Goal: Information Seeking & Learning: Learn about a topic

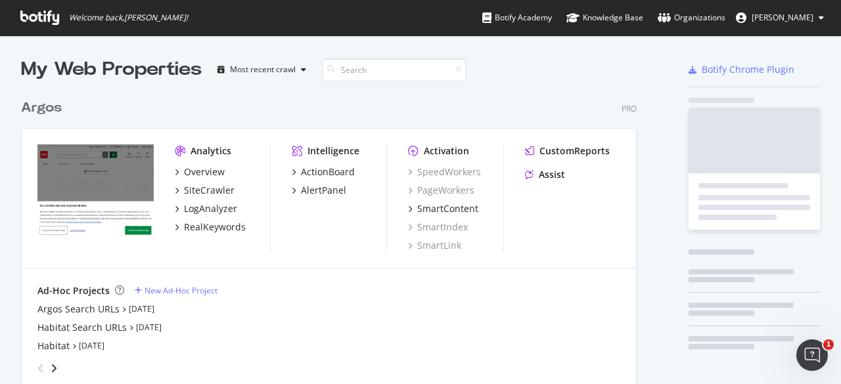
scroll to position [607, 616]
click at [92, 311] on div "Argos Search URLs" at bounding box center [78, 309] width 82 height 13
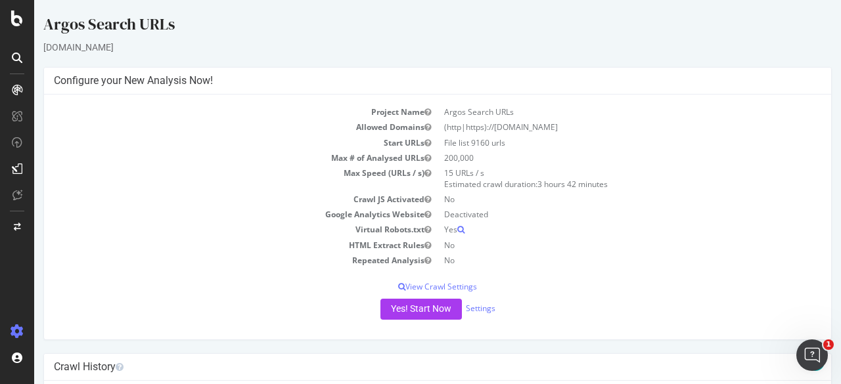
scroll to position [197, 0]
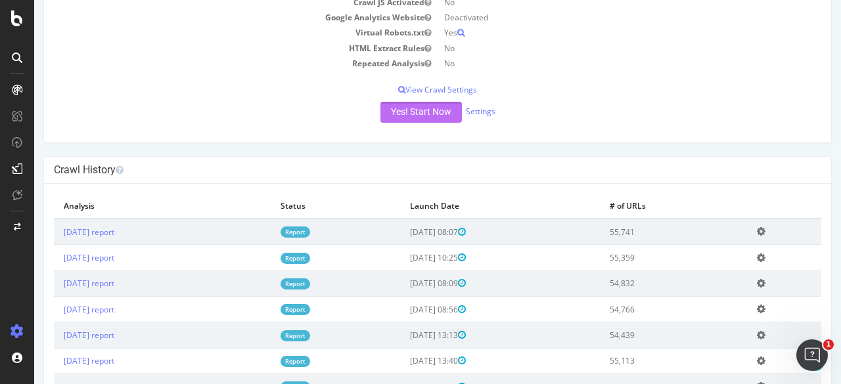
click at [432, 114] on button "Yes! Start Now" at bounding box center [420, 112] width 81 height 21
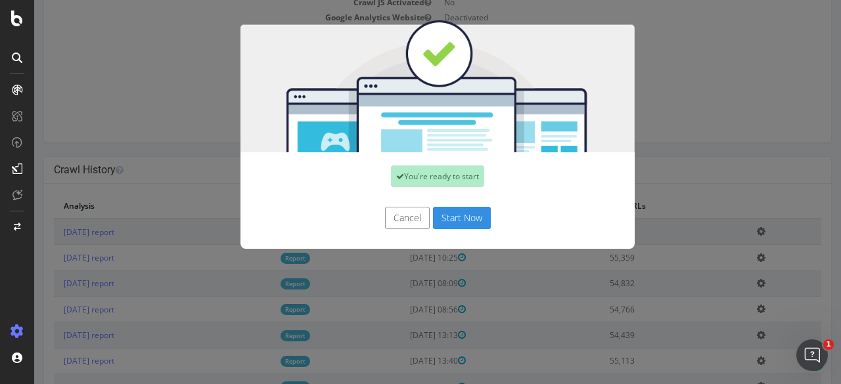
click at [469, 220] on button "Start Now" at bounding box center [462, 218] width 58 height 22
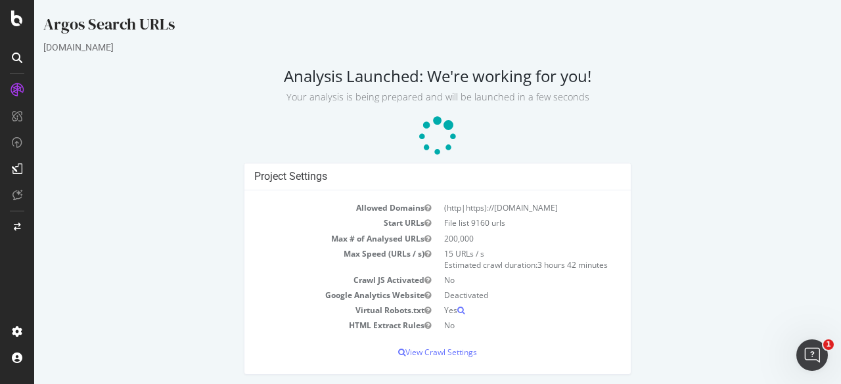
scroll to position [3, 0]
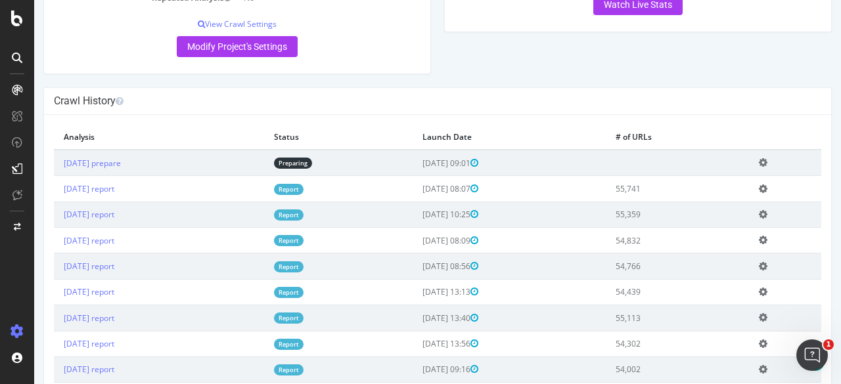
scroll to position [329, 0]
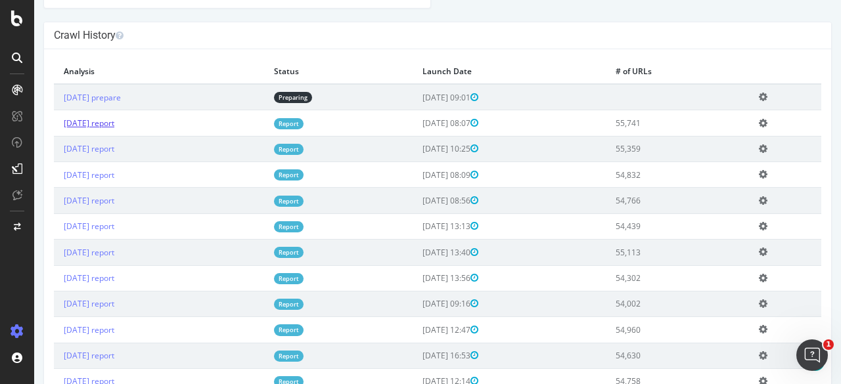
click at [114, 120] on link "[DATE] report" at bounding box center [89, 123] width 51 height 11
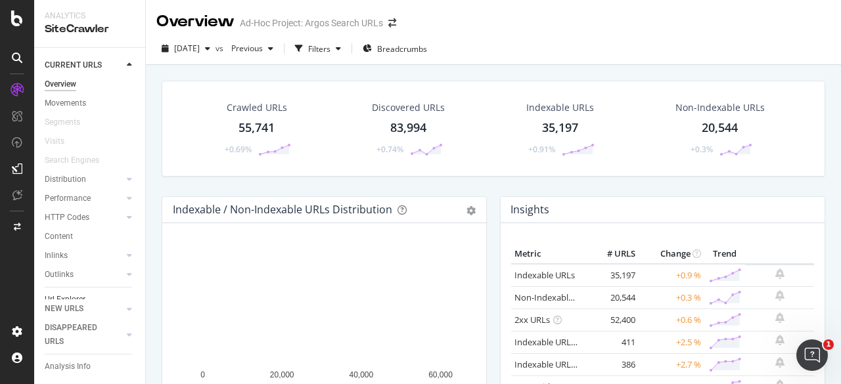
scroll to position [51, 0]
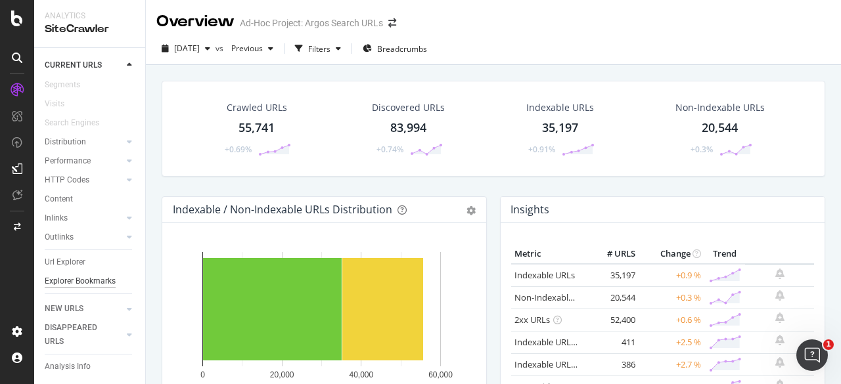
click at [57, 275] on div "Explorer Bookmarks" at bounding box center [80, 282] width 71 height 14
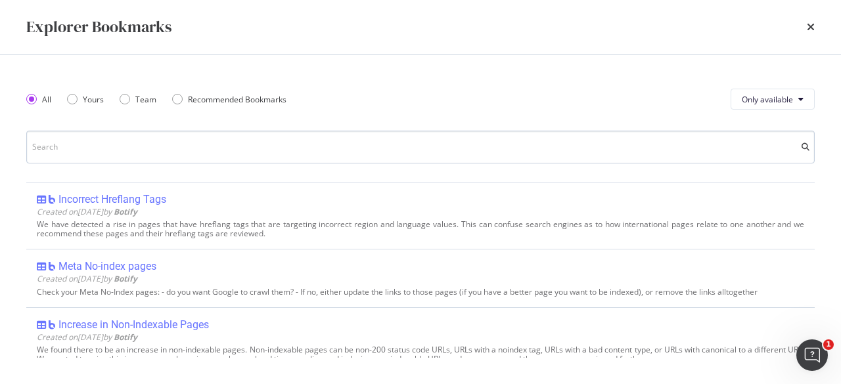
click at [148, 147] on input "modal" at bounding box center [420, 147] width 788 height 33
type input "4"
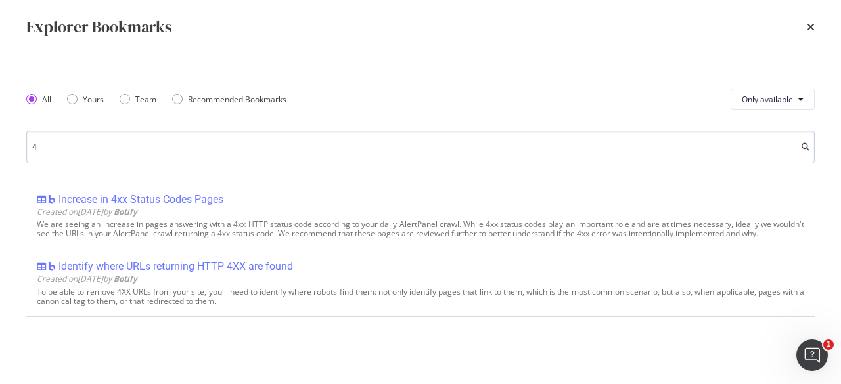
click at [148, 147] on input "4" at bounding box center [420, 147] width 788 height 33
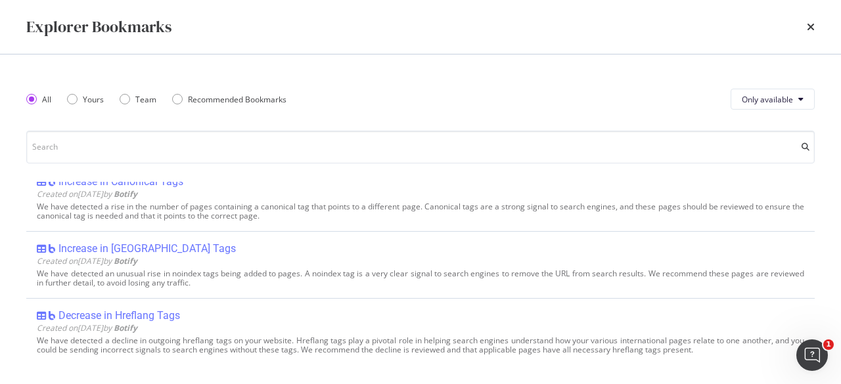
scroll to position [0, 0]
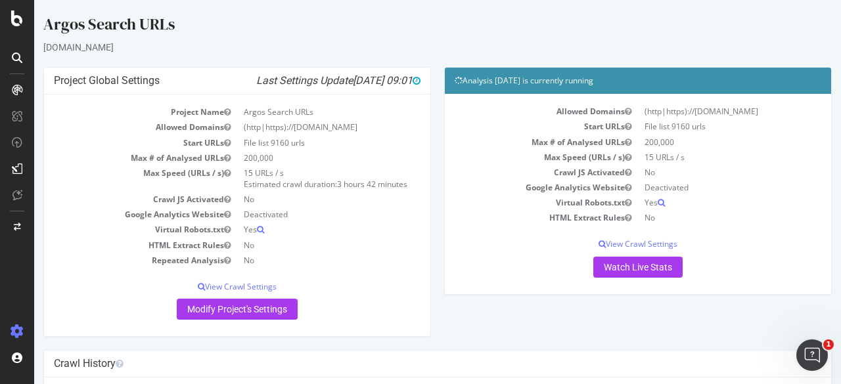
scroll to position [263, 0]
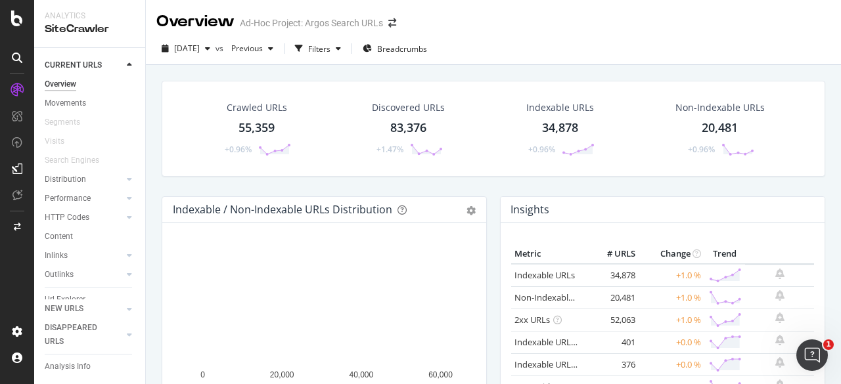
scroll to position [51, 0]
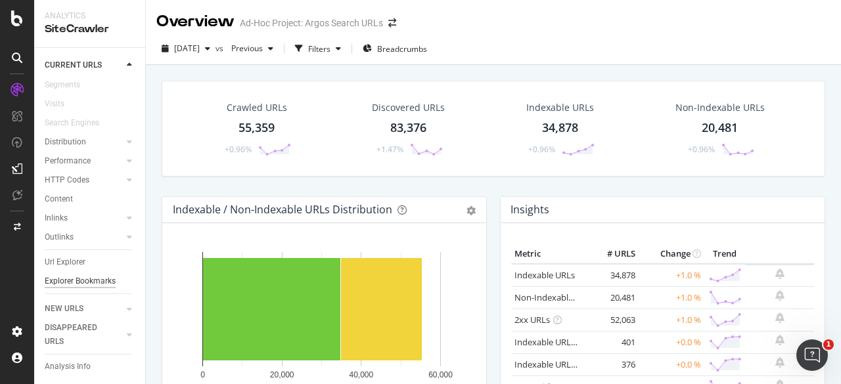
click at [76, 275] on div "Explorer Bookmarks" at bounding box center [80, 282] width 71 height 14
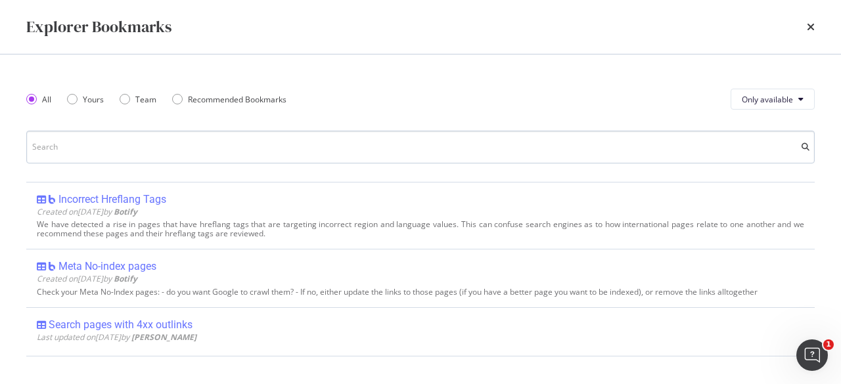
click at [170, 154] on input "modal" at bounding box center [420, 147] width 788 height 33
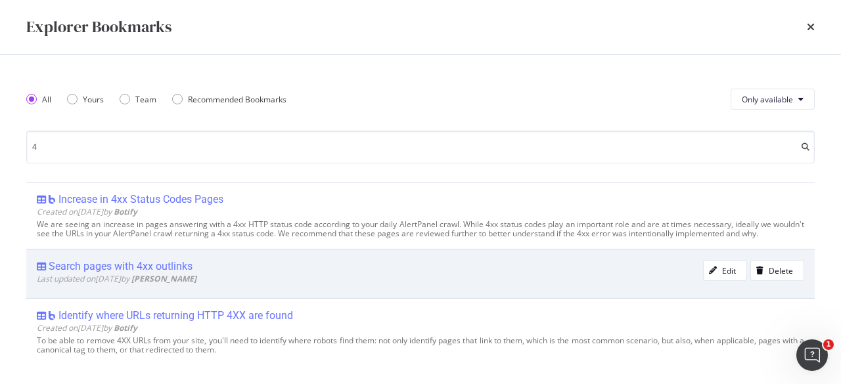
type input "4"
click at [172, 273] on div "Search pages with 4xx outlinks" at bounding box center [121, 266] width 144 height 13
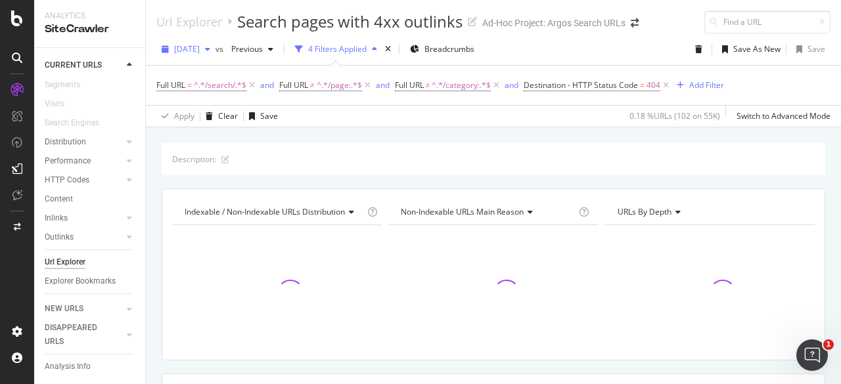
click at [210, 47] on icon "button" at bounding box center [207, 49] width 5 height 8
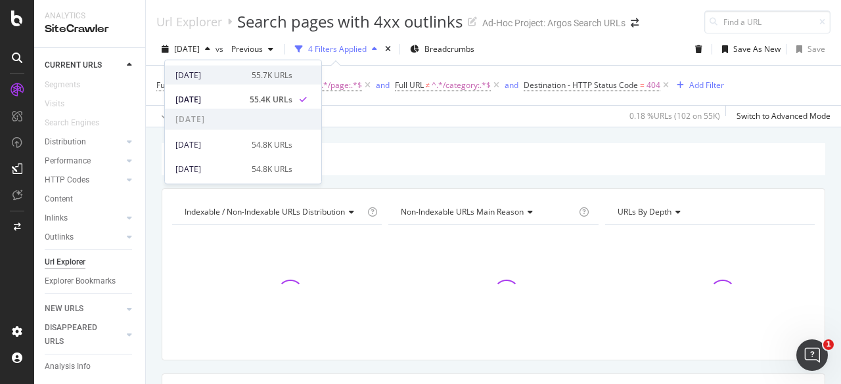
click at [226, 74] on div "[DATE]" at bounding box center [209, 75] width 68 height 12
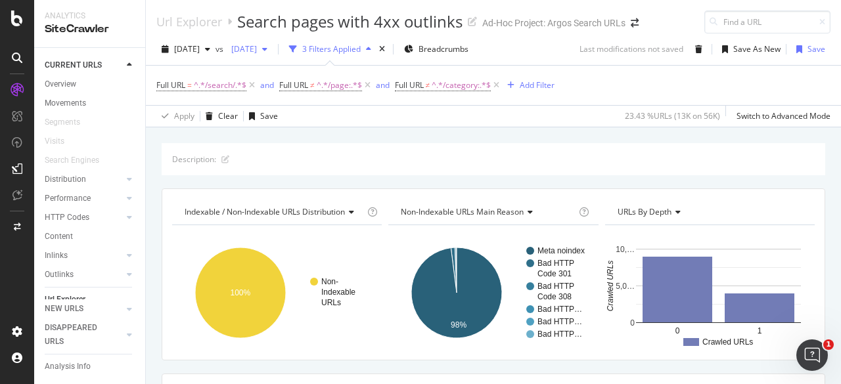
click at [273, 52] on div "button" at bounding box center [265, 49] width 16 height 8
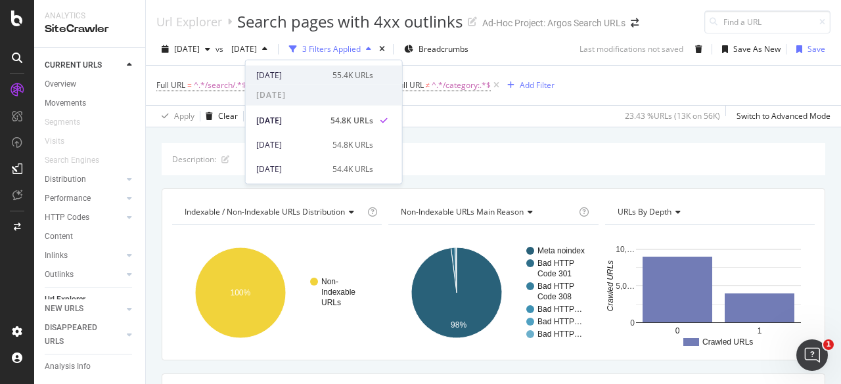
click at [317, 76] on div "[DATE]" at bounding box center [290, 75] width 68 height 12
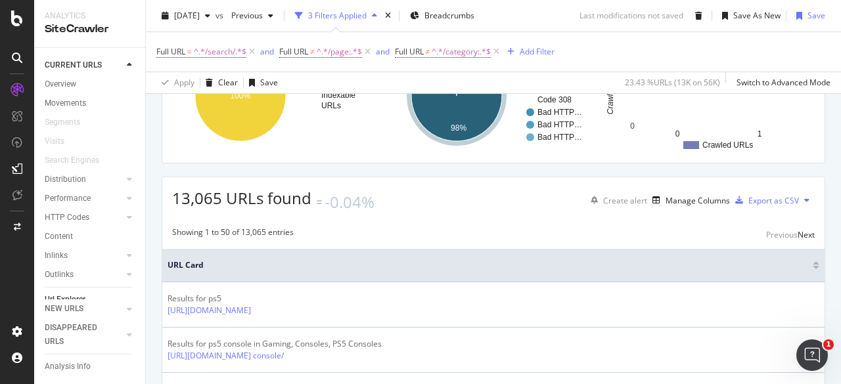
scroll to position [66, 0]
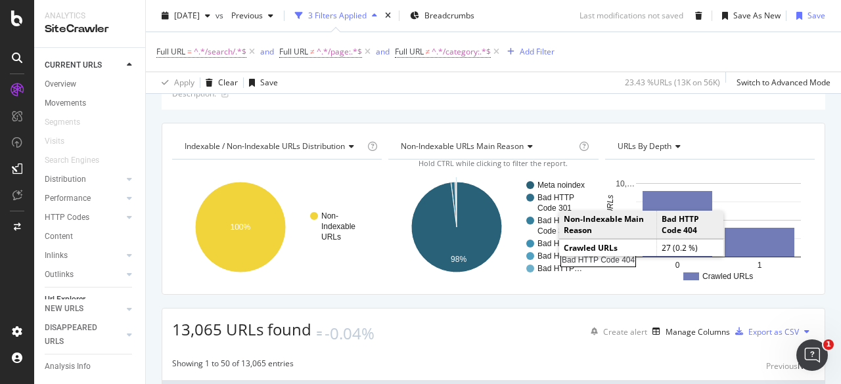
click at [545, 243] on rect "A chart." at bounding box center [560, 244] width 47 height 8
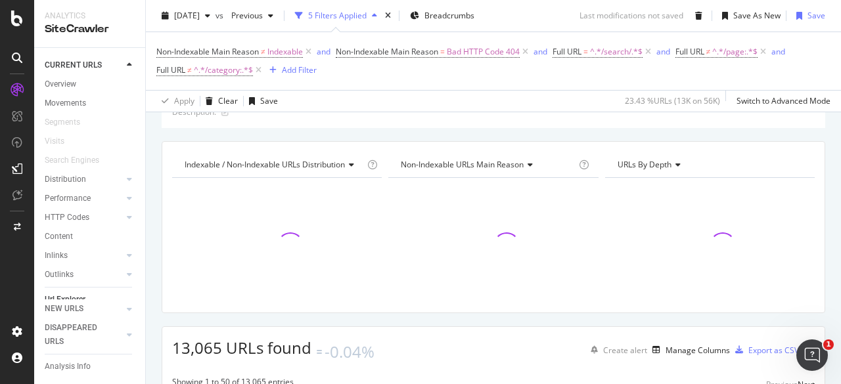
scroll to position [84, 0]
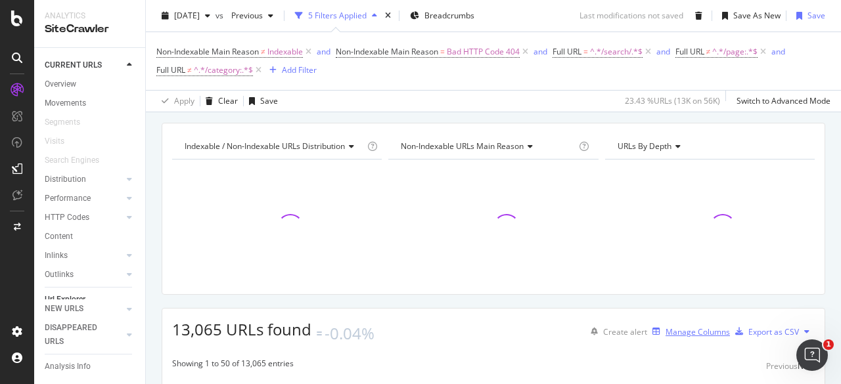
click at [666, 331] on div "Manage Columns" at bounding box center [698, 332] width 64 height 11
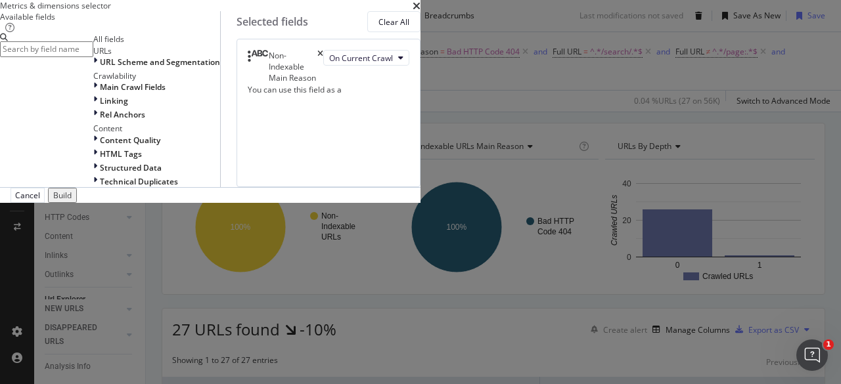
click at [93, 57] on input "modal" at bounding box center [46, 48] width 93 height 15
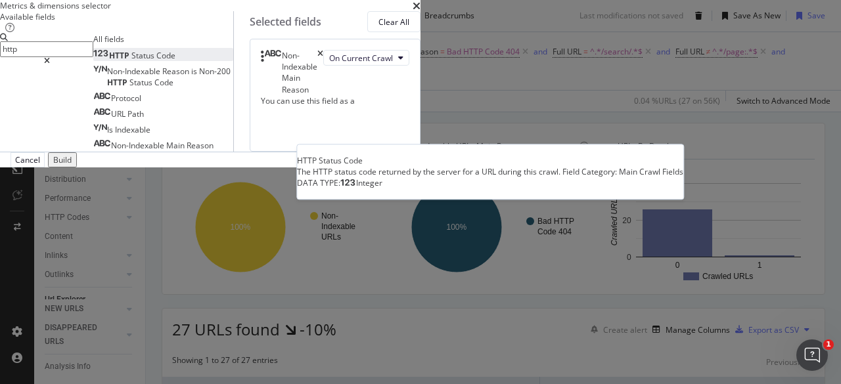
type input "http"
drag, startPoint x: 192, startPoint y: 175, endPoint x: 537, endPoint y: 189, distance: 345.9
click at [175, 61] on div "HTTP Status Code HTTP Status Code The HTTP status code returned by the server f…" at bounding box center [134, 54] width 82 height 13
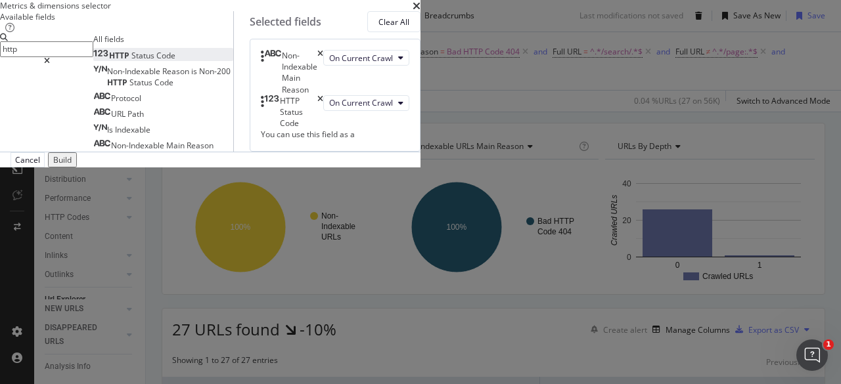
click at [421, 151] on div "Non-Indexable Main Reason On Current Crawl HTTP Status Code On Current Crawl Yo…" at bounding box center [335, 95] width 171 height 112
click at [72, 166] on div "Build" at bounding box center [62, 159] width 18 height 11
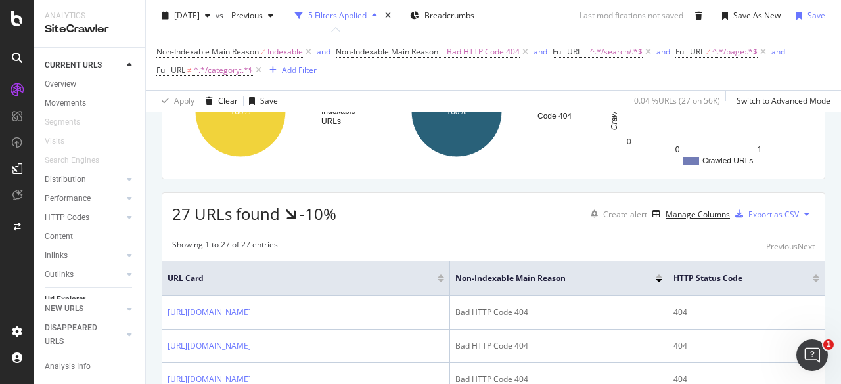
scroll to position [134, 0]
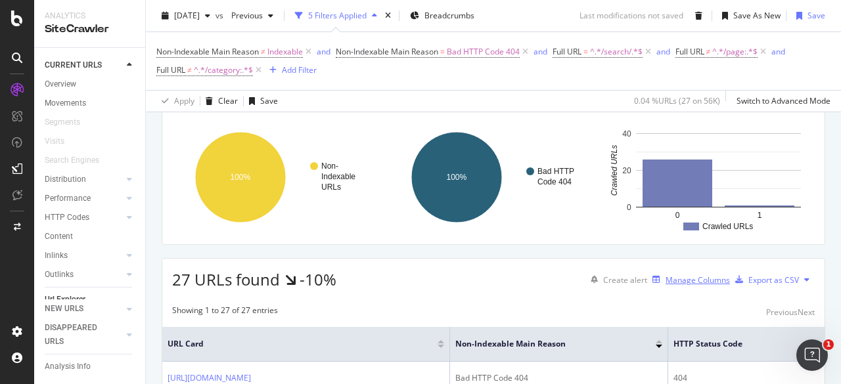
click at [666, 280] on div "Manage Columns" at bounding box center [698, 280] width 64 height 11
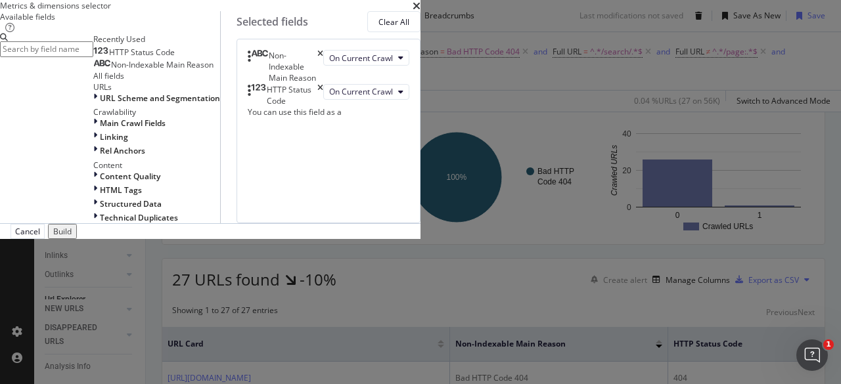
scroll to position [131, 0]
click at [128, 143] on span "Linking" at bounding box center [114, 136] width 28 height 11
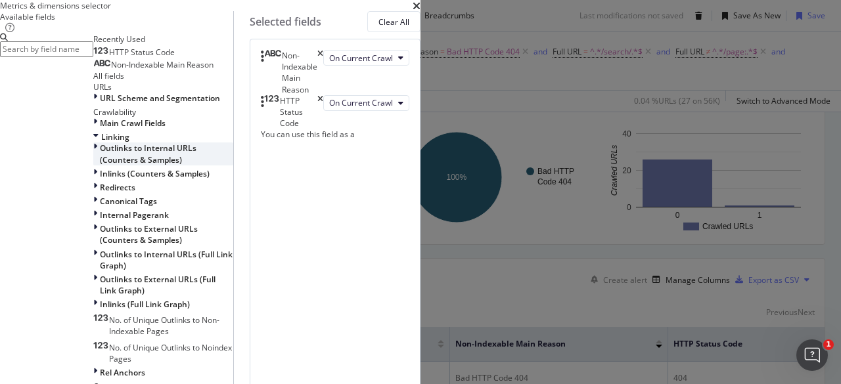
click at [191, 165] on span "Outlinks to Internal URLs (Counters & Samples)" at bounding box center [148, 154] width 97 height 22
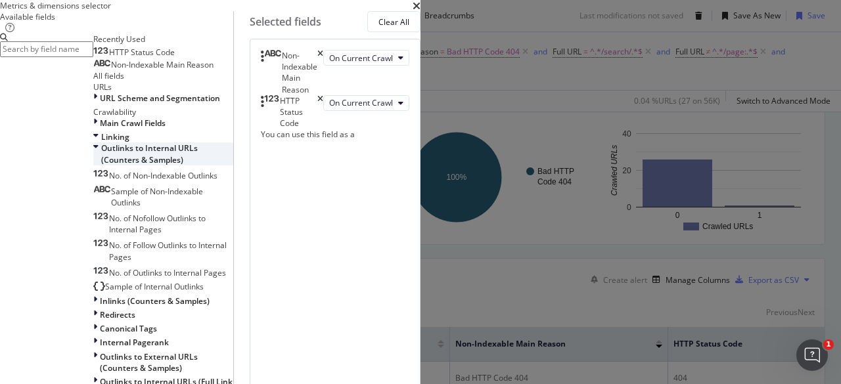
click at [172, 165] on span "Outlinks to Internal URLs (Counters & Samples)" at bounding box center [149, 154] width 97 height 22
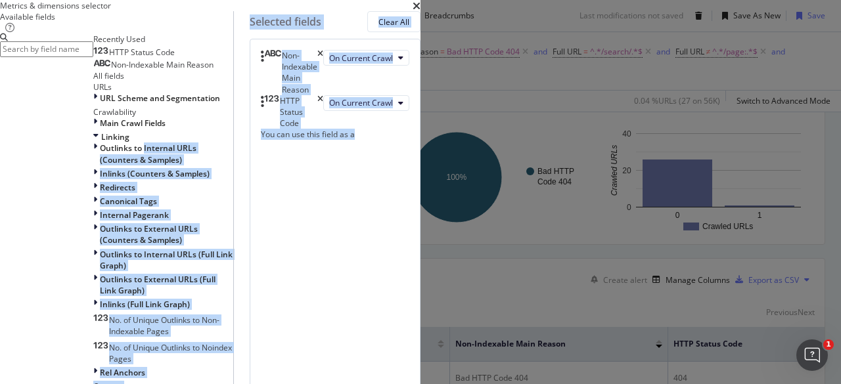
drag, startPoint x: 209, startPoint y: 217, endPoint x: 509, endPoint y: 237, distance: 300.2
click at [421, 237] on div "Available fields Recently Used HTTP Status Code Non-Indexable Main Reason All f…" at bounding box center [210, 228] width 421 height 434
click at [421, 269] on div "Non-Indexable Main Reason On Current Crawl HTTP Status Code On Current Crawl Yo…" at bounding box center [335, 242] width 171 height 407
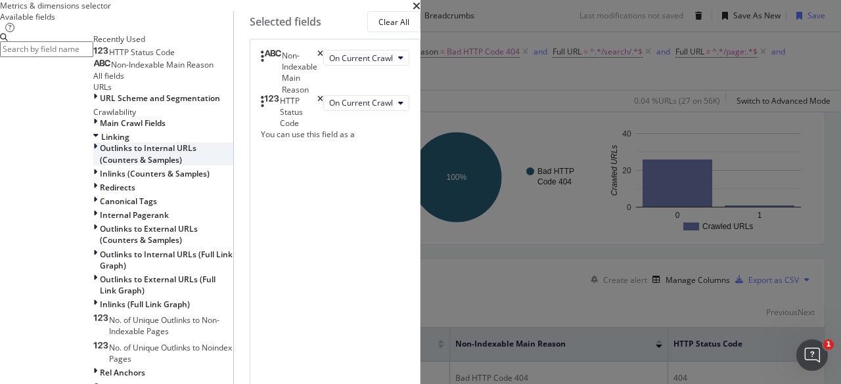
click at [97, 165] on icon "modal" at bounding box center [95, 154] width 4 height 22
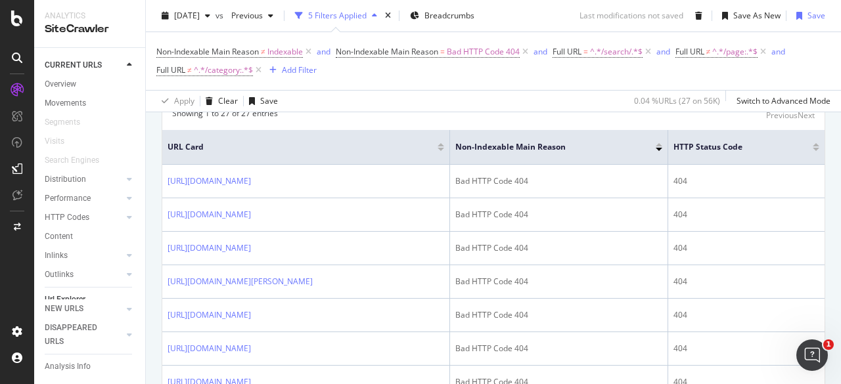
scroll to position [51, 0]
click at [76, 275] on div "Explorer Bookmarks" at bounding box center [80, 282] width 71 height 14
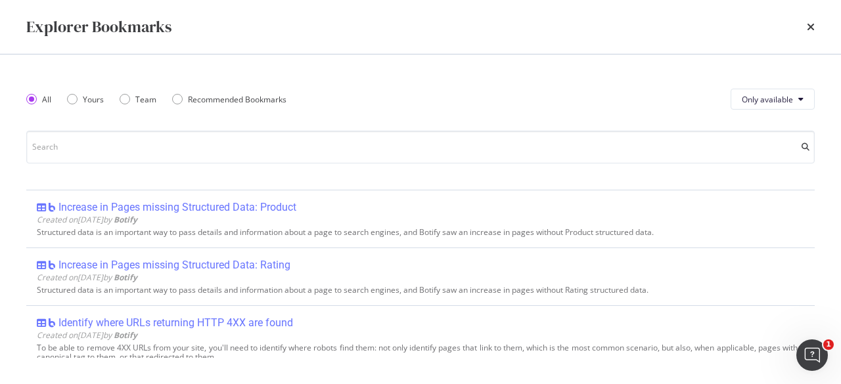
scroll to position [933, 0]
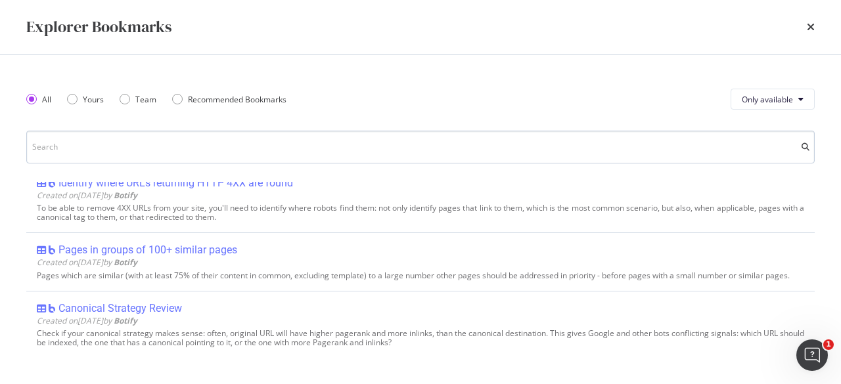
click at [224, 152] on input "modal" at bounding box center [420, 147] width 788 height 33
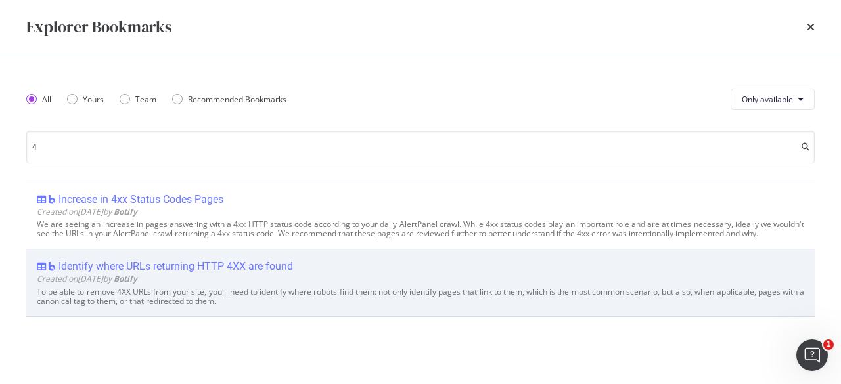
type input "4"
click at [193, 262] on div "Identify where URLs returning HTTP 4XX are found" at bounding box center [175, 266] width 235 height 13
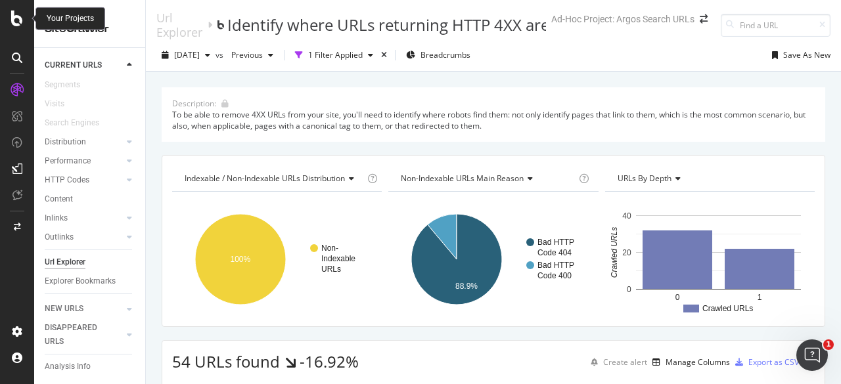
click at [16, 18] on icon at bounding box center [17, 19] width 12 height 16
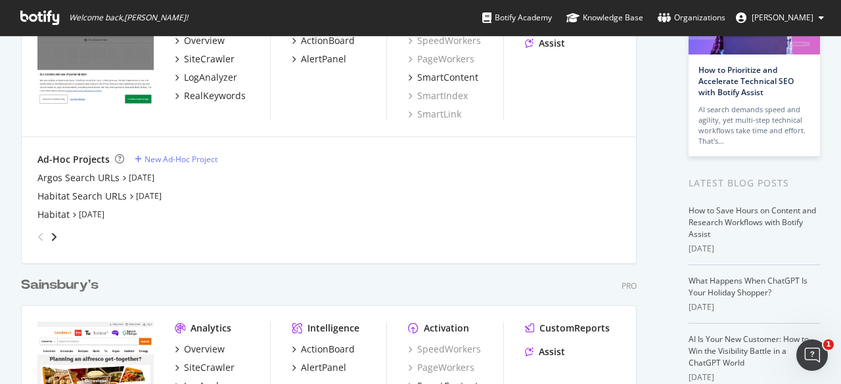
scroll to position [263, 0]
